Goal: Task Accomplishment & Management: Use online tool/utility

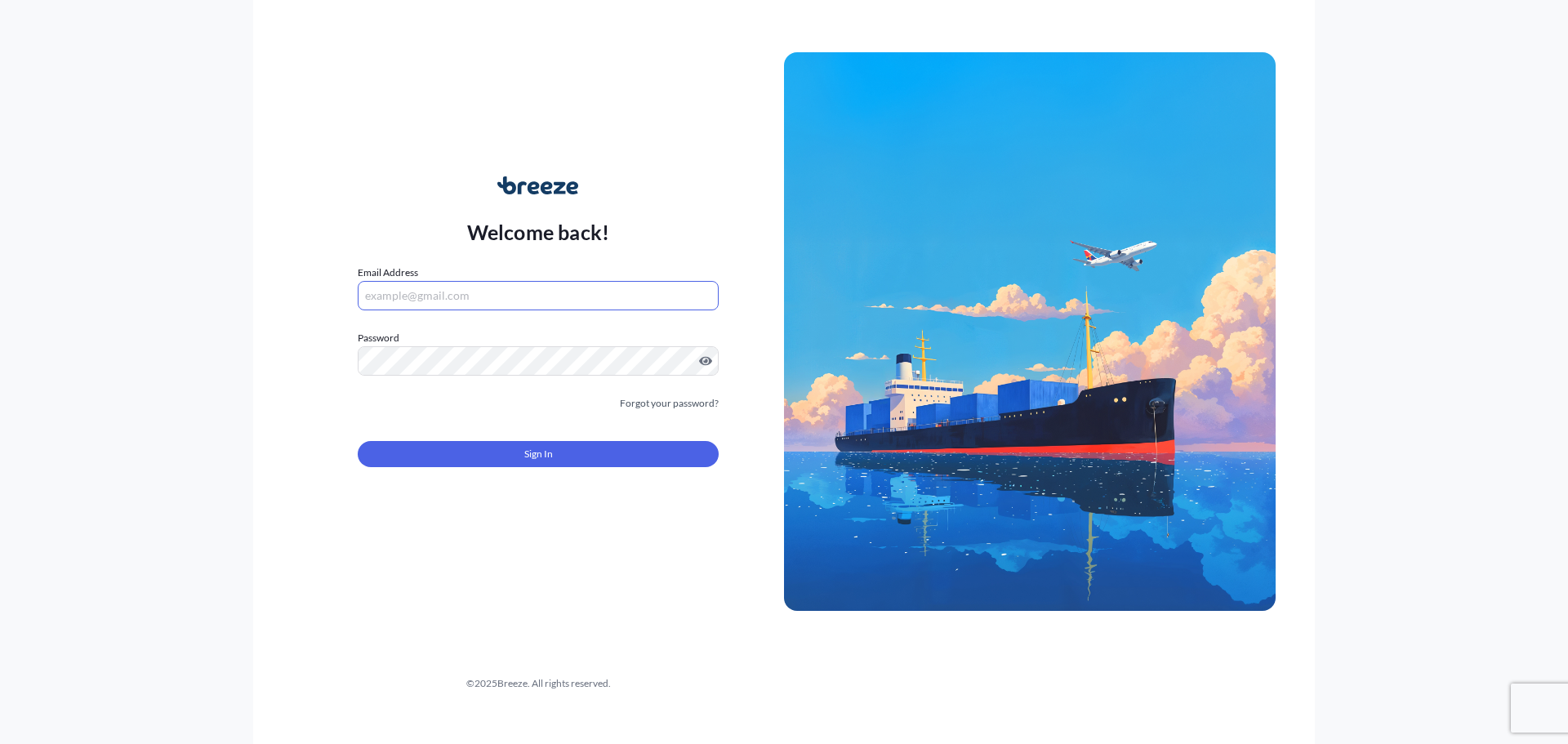
click at [480, 299] on input "Email Address" at bounding box center [537, 295] width 361 height 29
type input "andersonc@fwf.com"
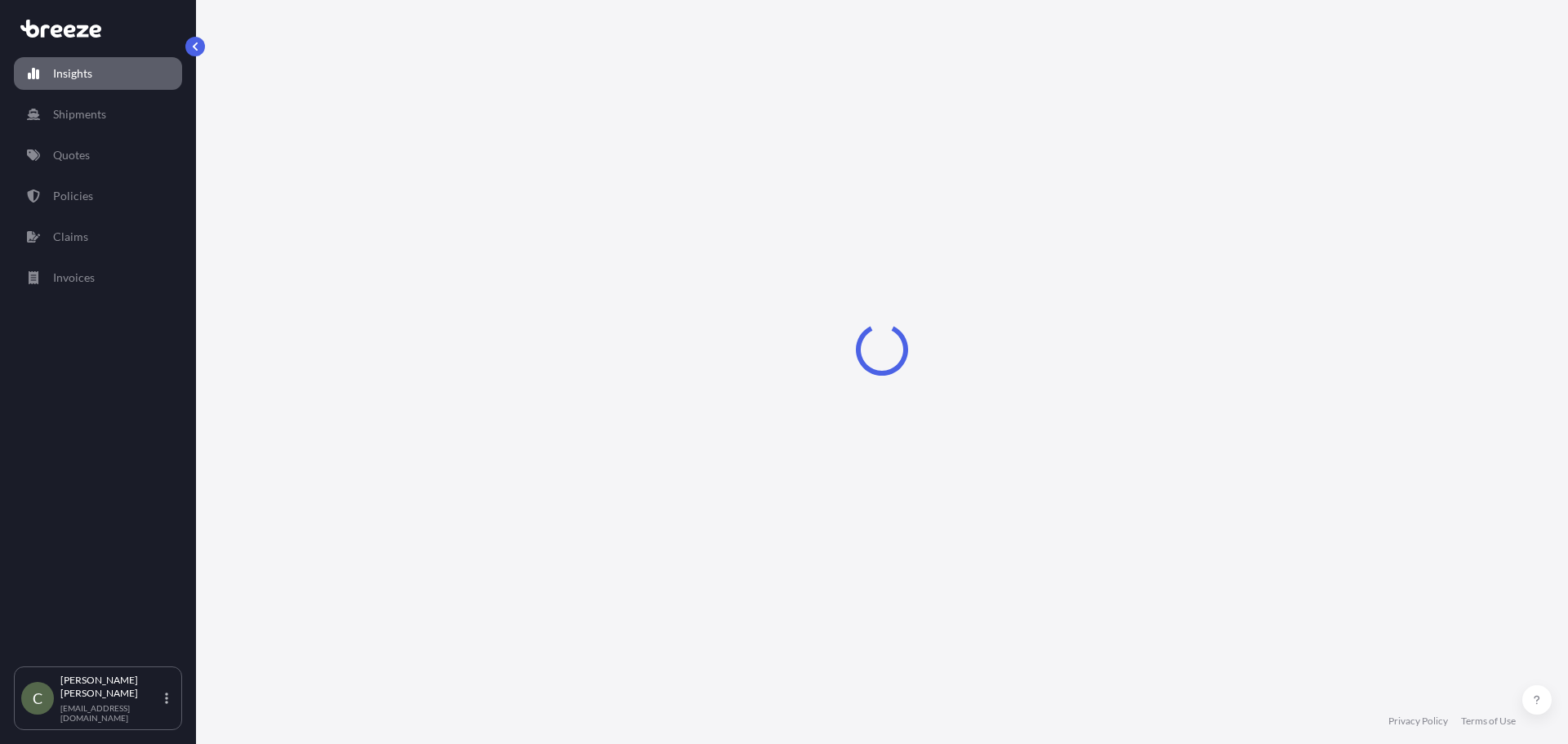
select select "2025"
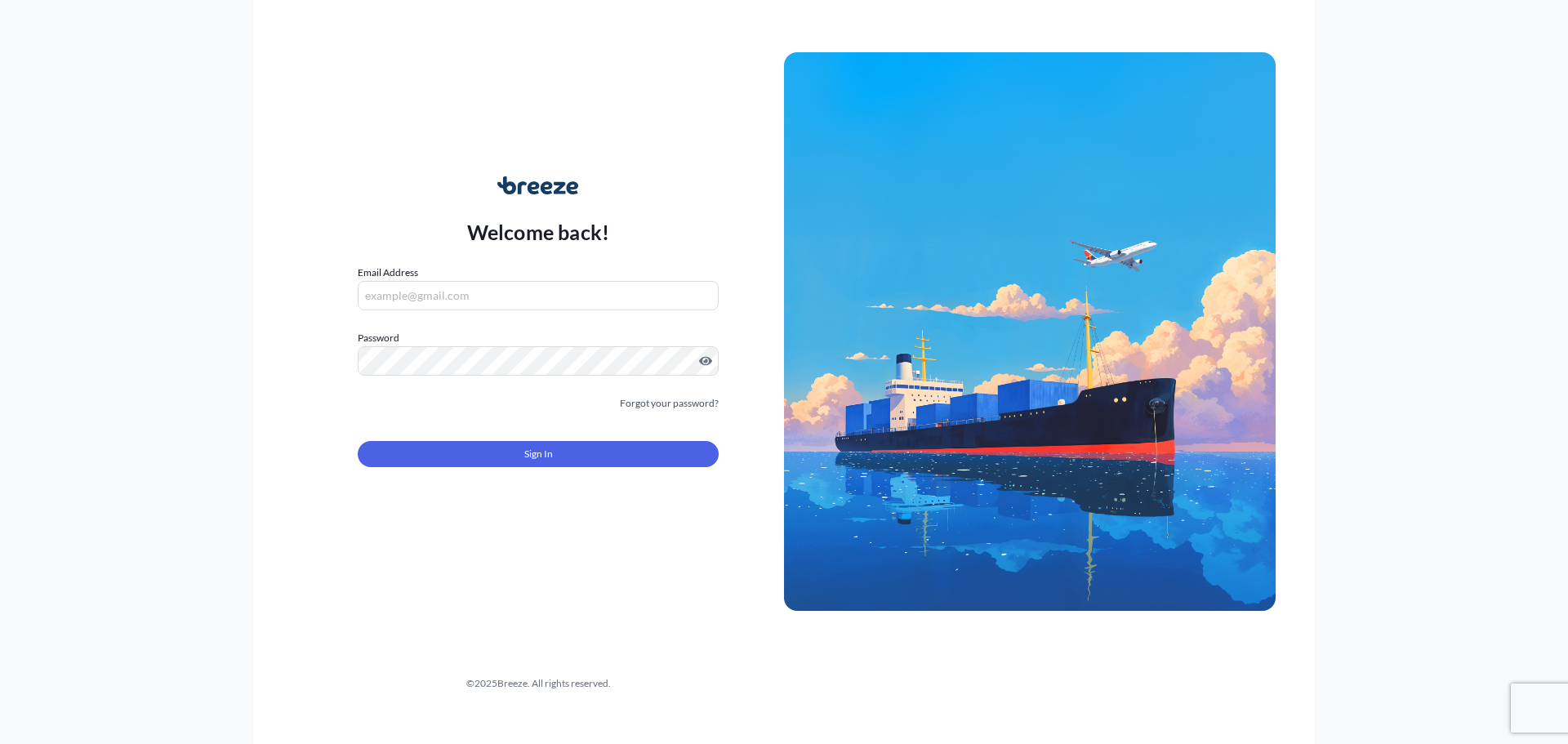
click at [469, 287] on input "Email Address" at bounding box center [537, 295] width 361 height 29
type input "andersonc@fwf.com"
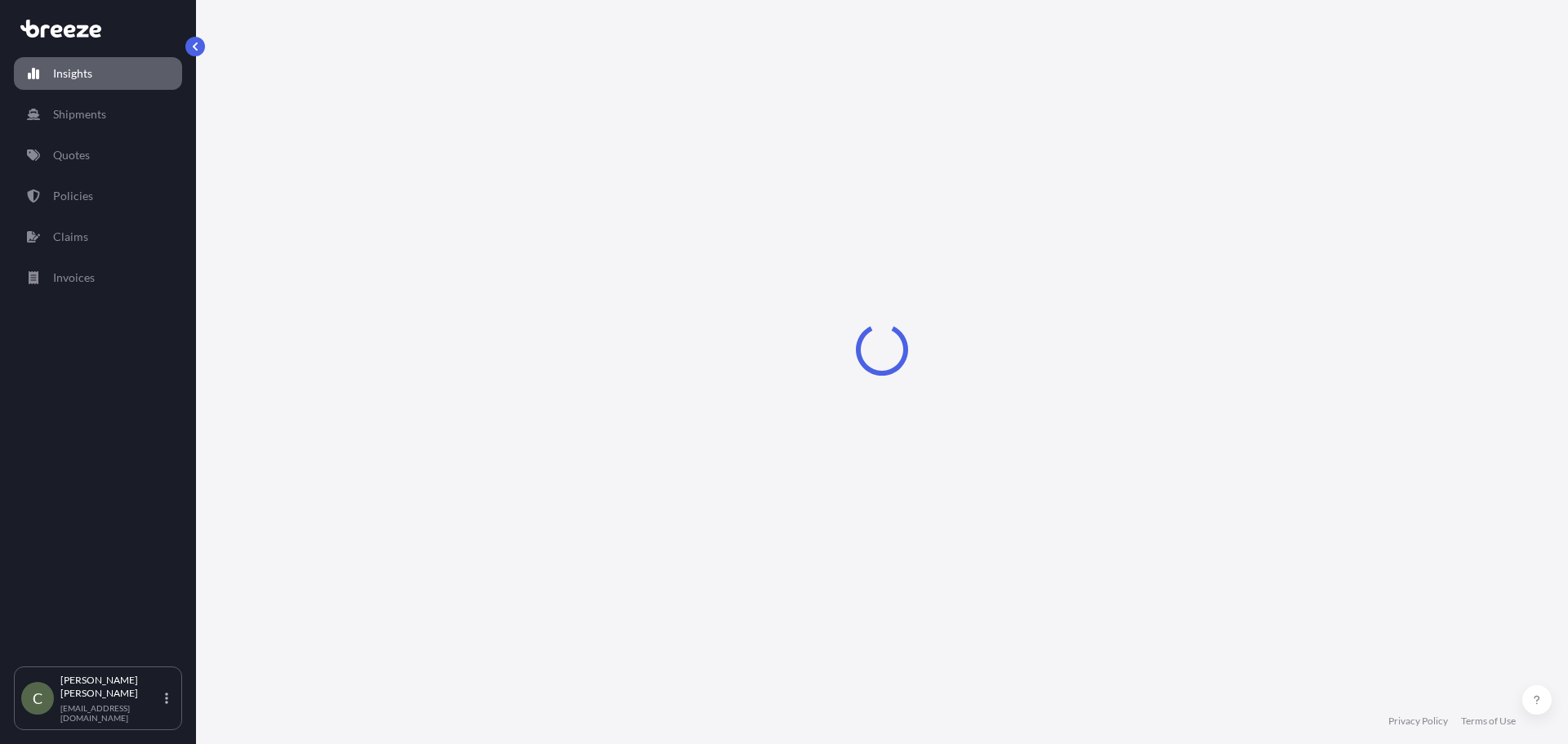
select select "2025"
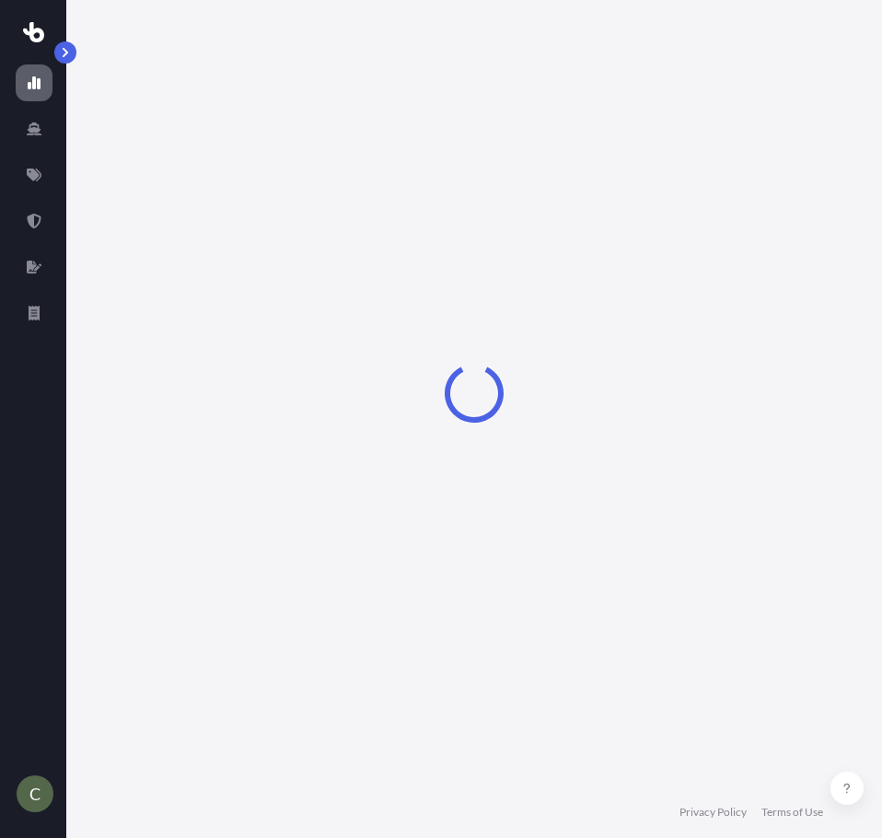
select select "2025"
